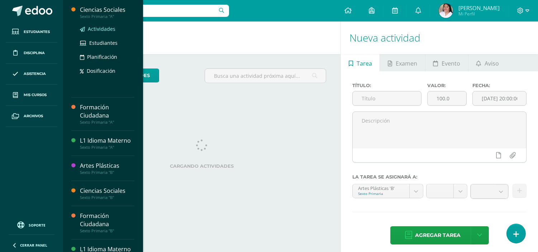
click at [96, 30] on span "Actividades" at bounding box center [102, 28] width 28 height 7
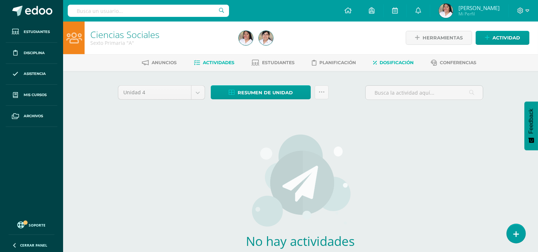
click at [397, 63] on span "Dosificación" at bounding box center [396, 62] width 34 height 5
